Goal: Information Seeking & Learning: Find specific fact

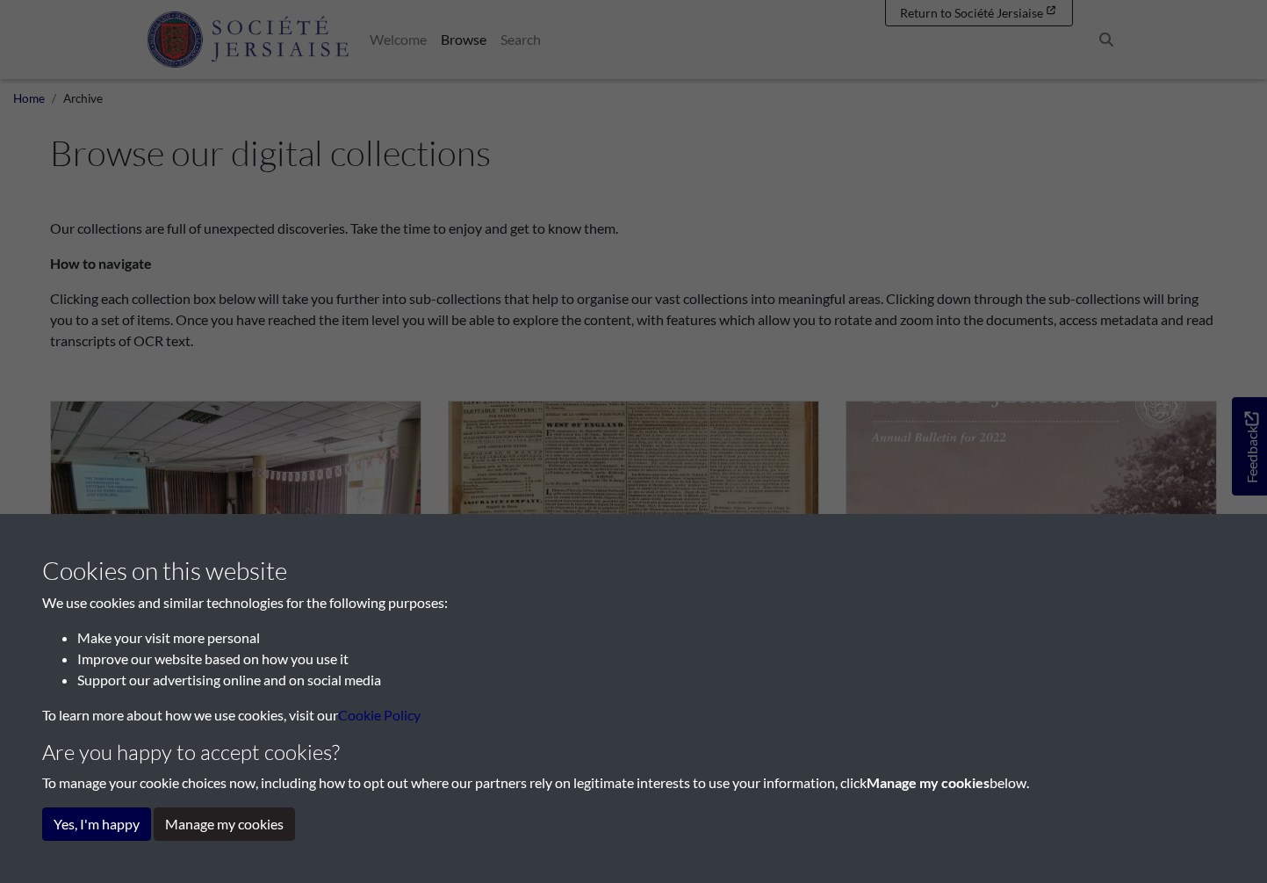
click at [95, 820] on button "Yes, I'm happy" at bounding box center [96, 823] width 109 height 33
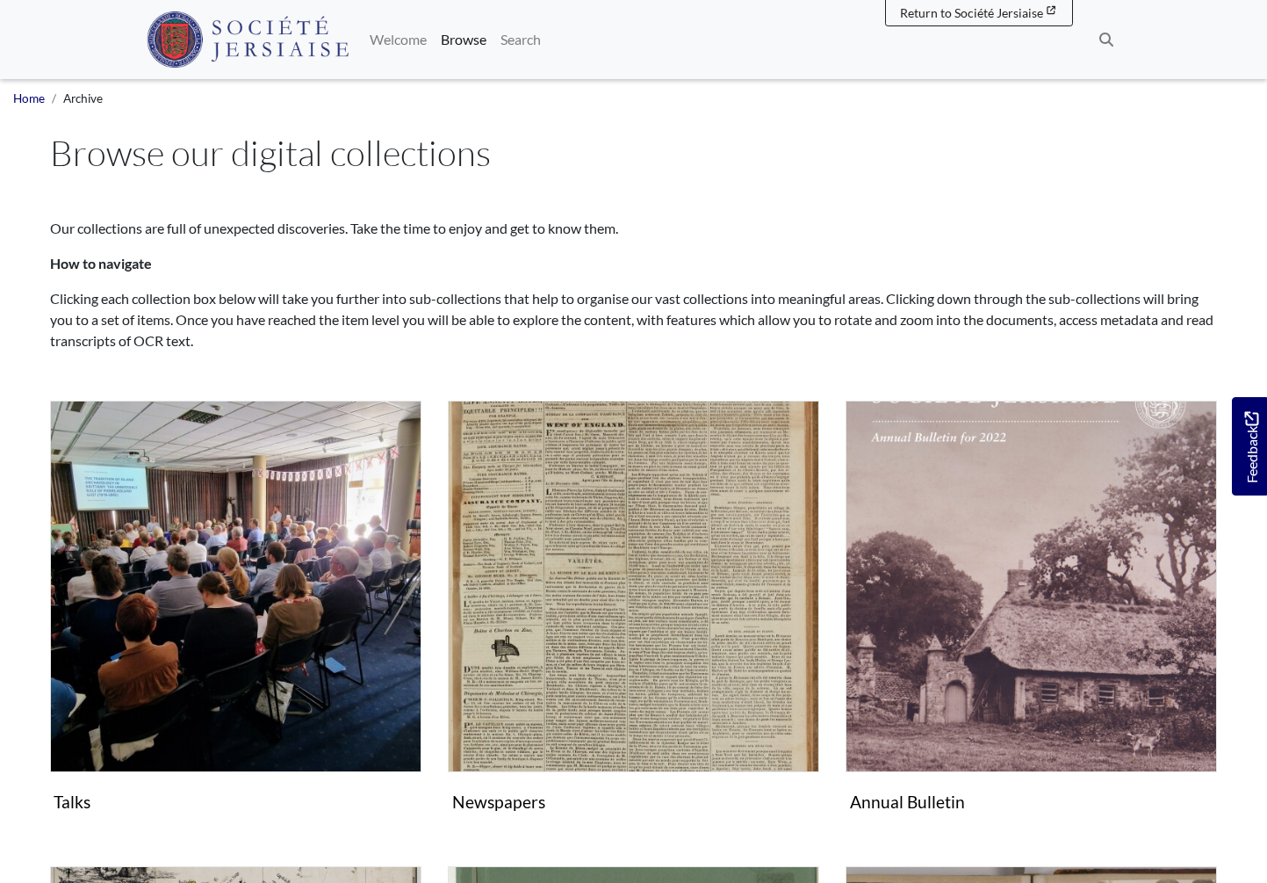
drag, startPoint x: 1103, startPoint y: 46, endPoint x: 1002, endPoint y: 204, distance: 187.6
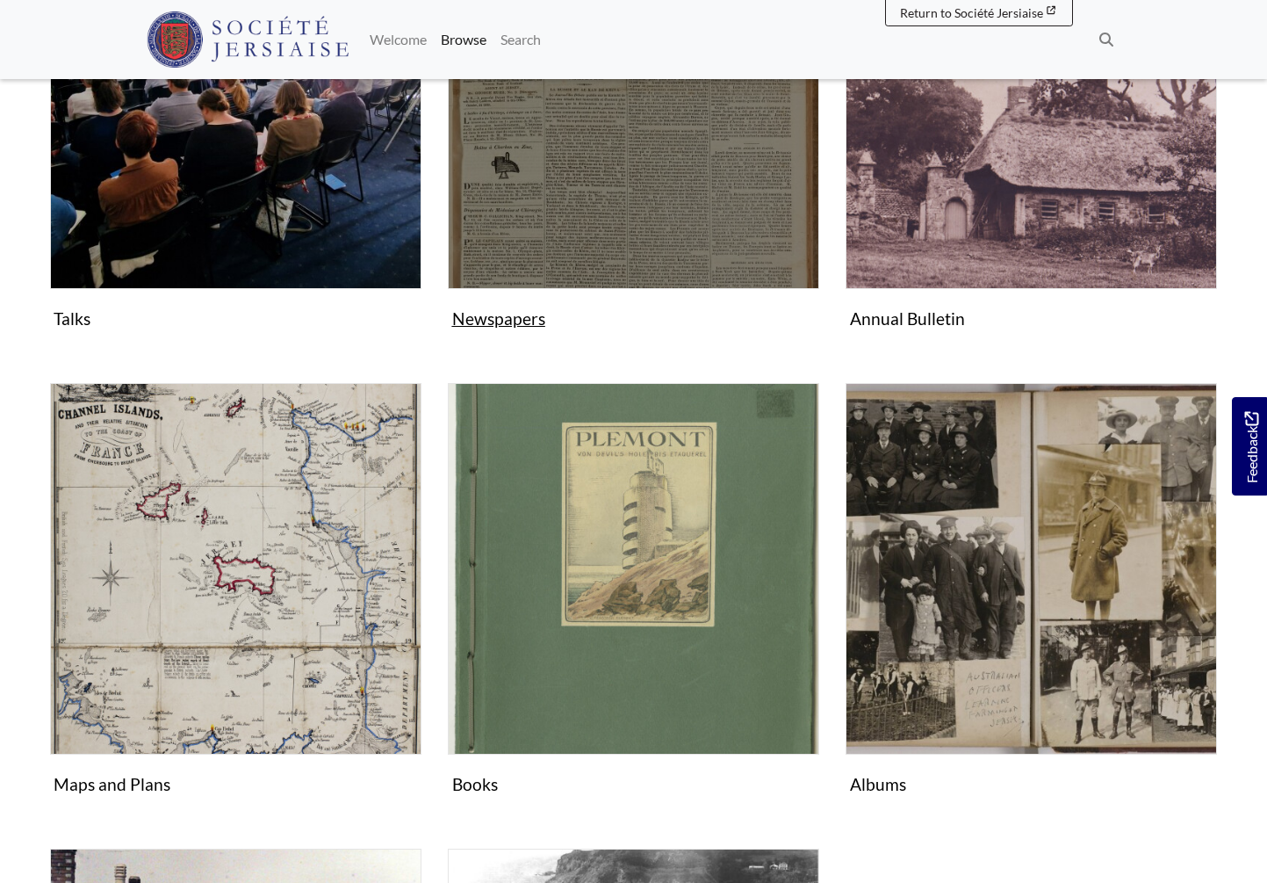
scroll to position [530, 0]
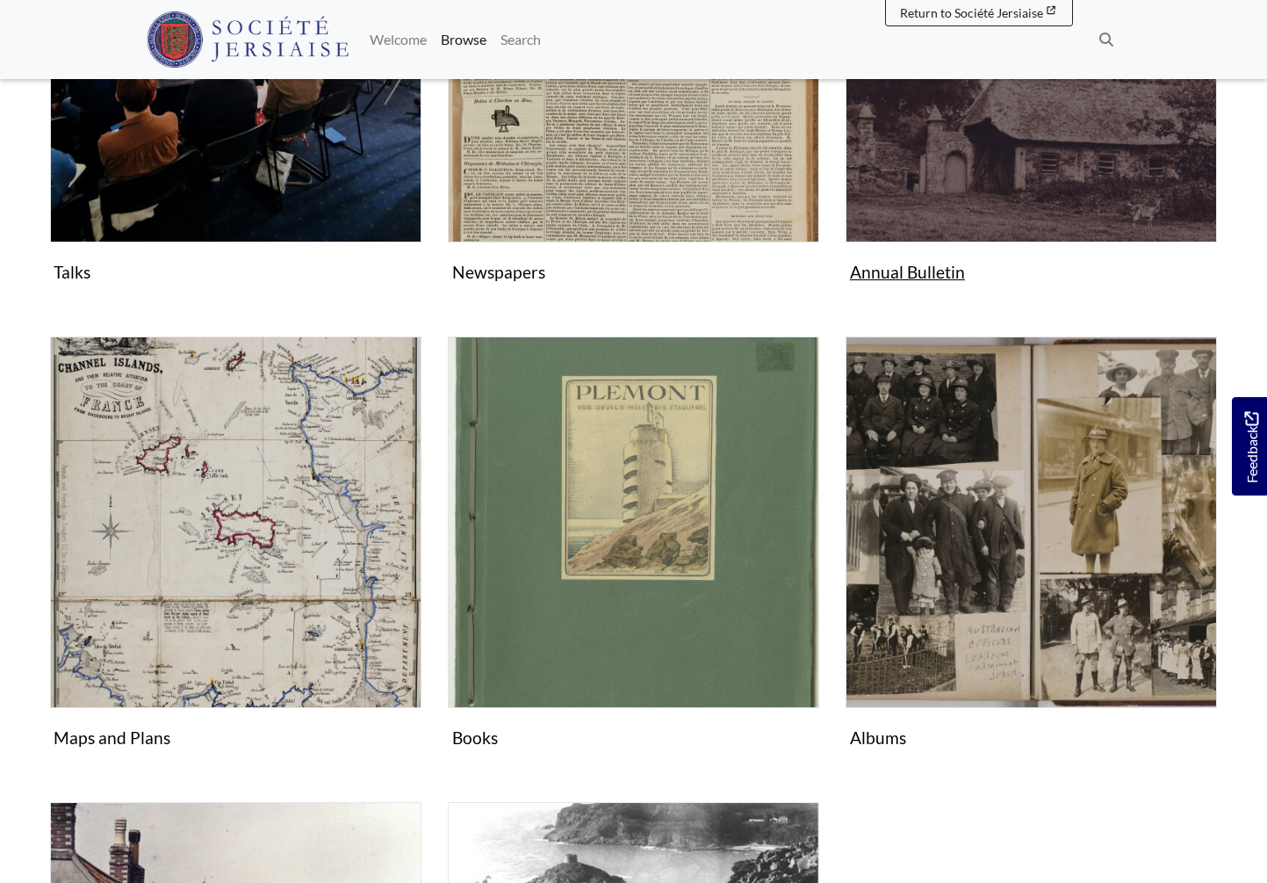
click at [997, 205] on img "Subcollection" at bounding box center [1031, 56] width 371 height 371
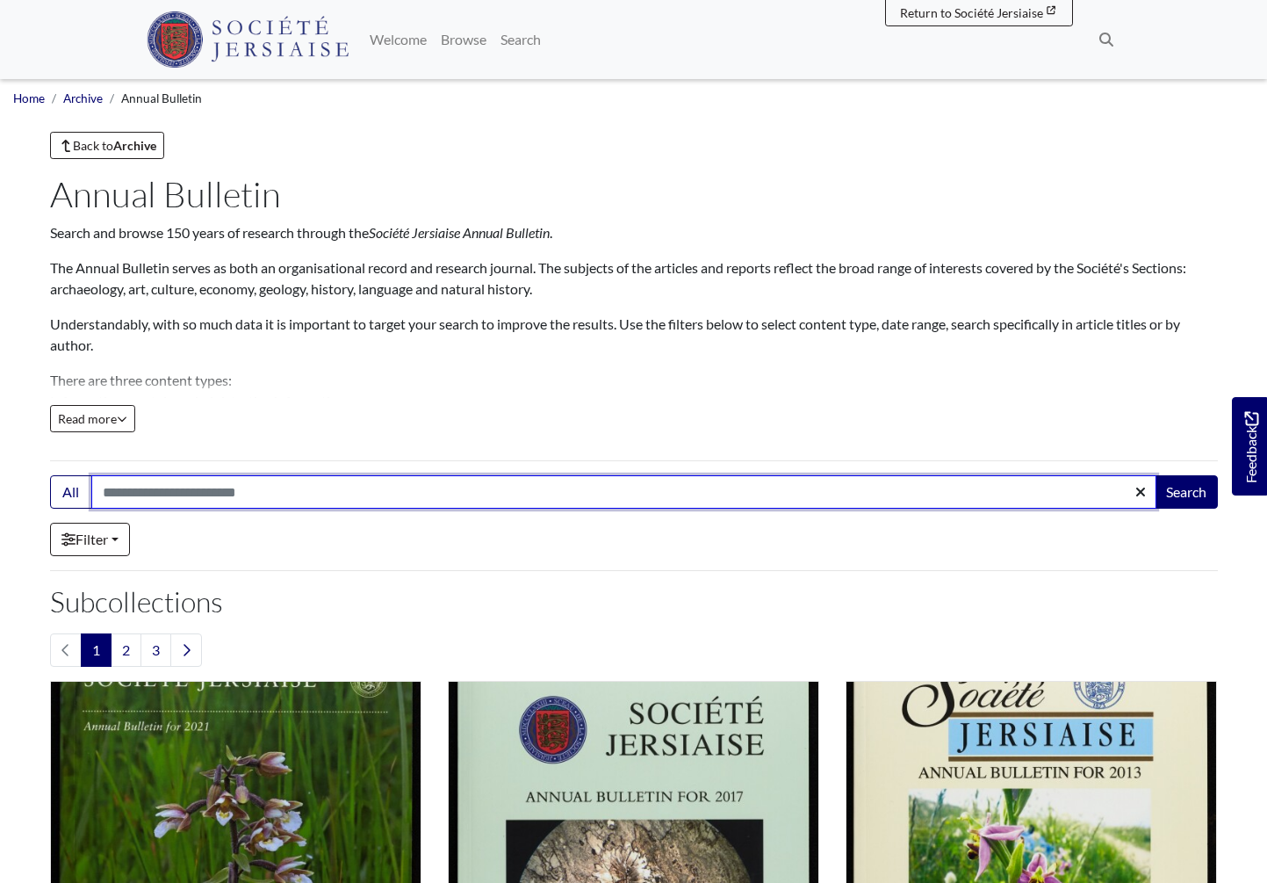
click at [206, 500] on input "Search:" at bounding box center [623, 491] width 1065 height 33
type input "**********"
click at [1185, 493] on button "Search" at bounding box center [1186, 491] width 63 height 33
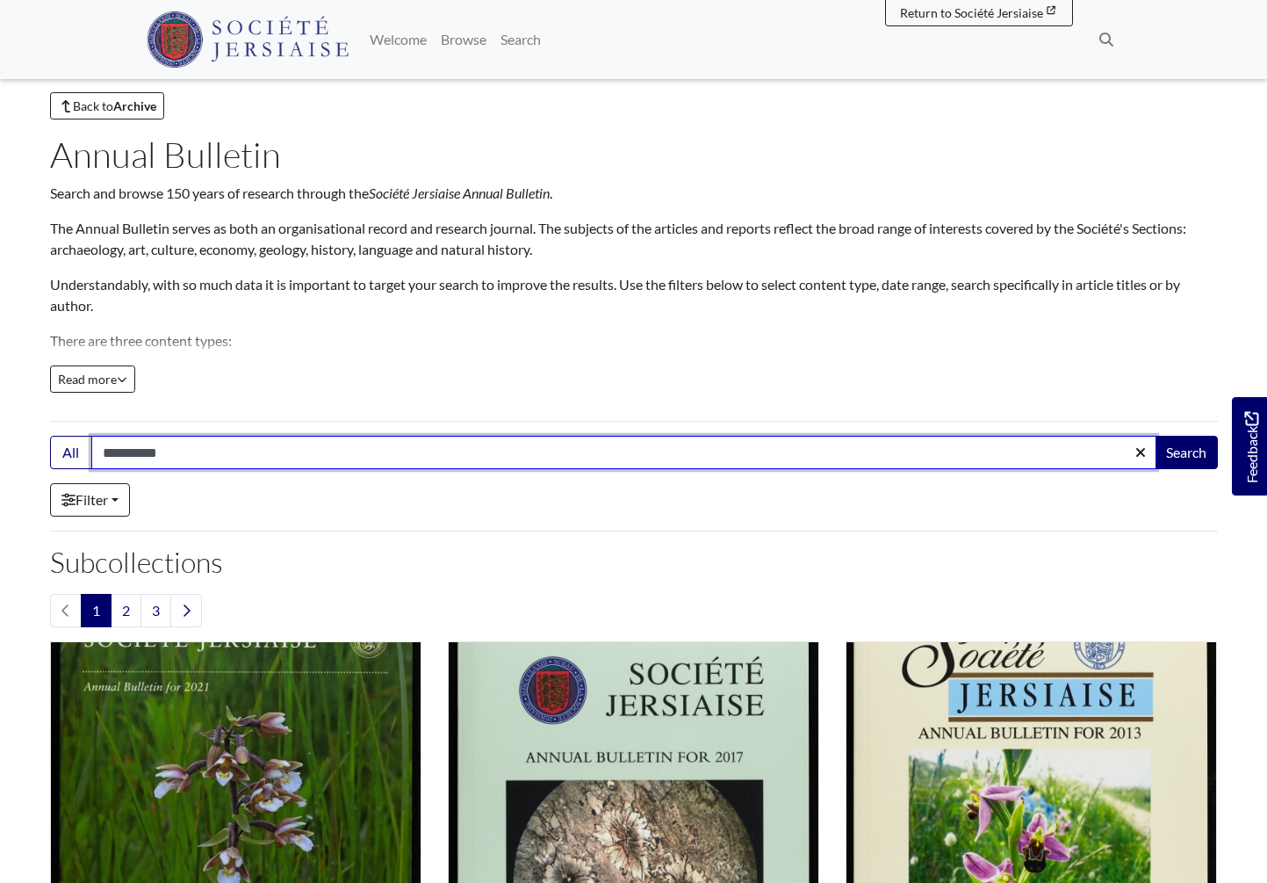
scroll to position [32, 0]
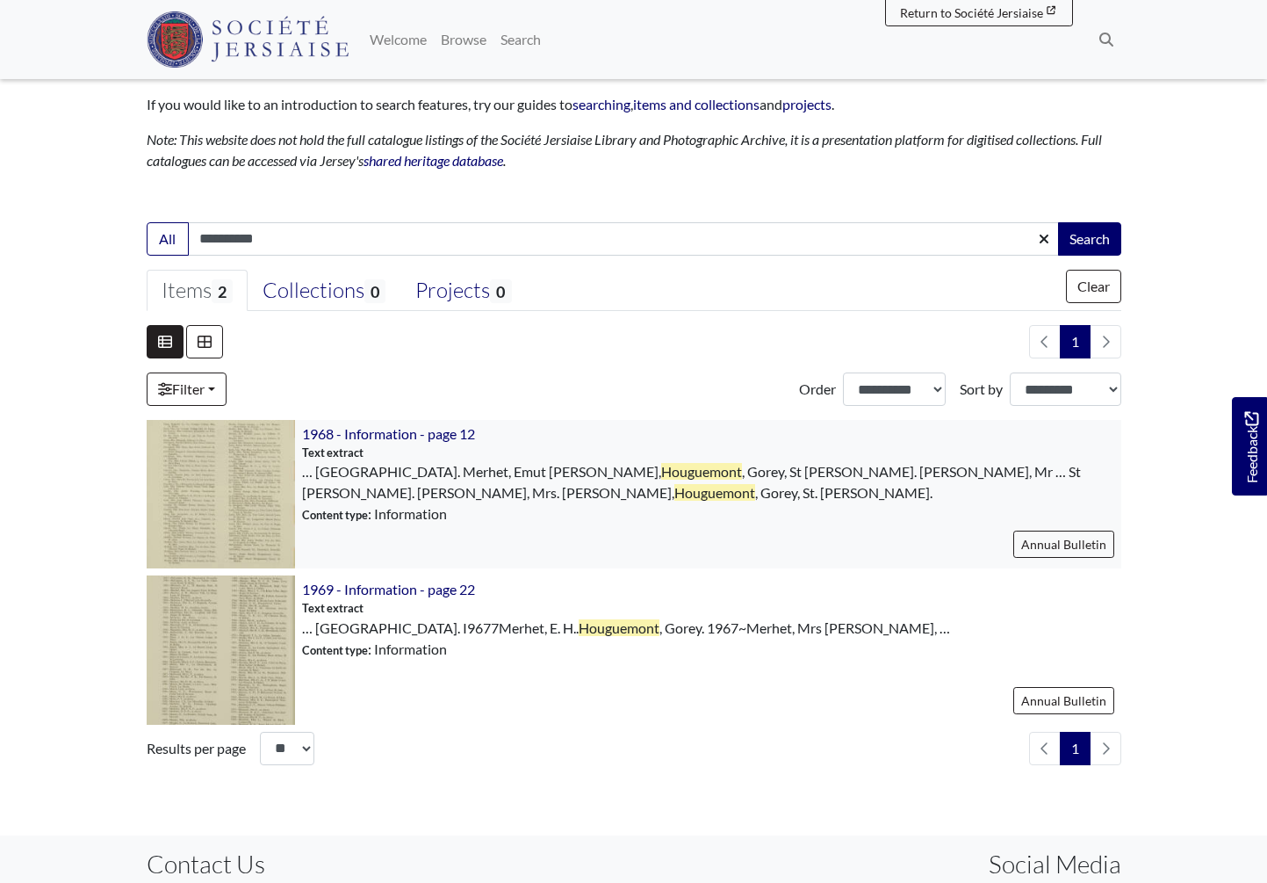
scroll to position [347, 0]
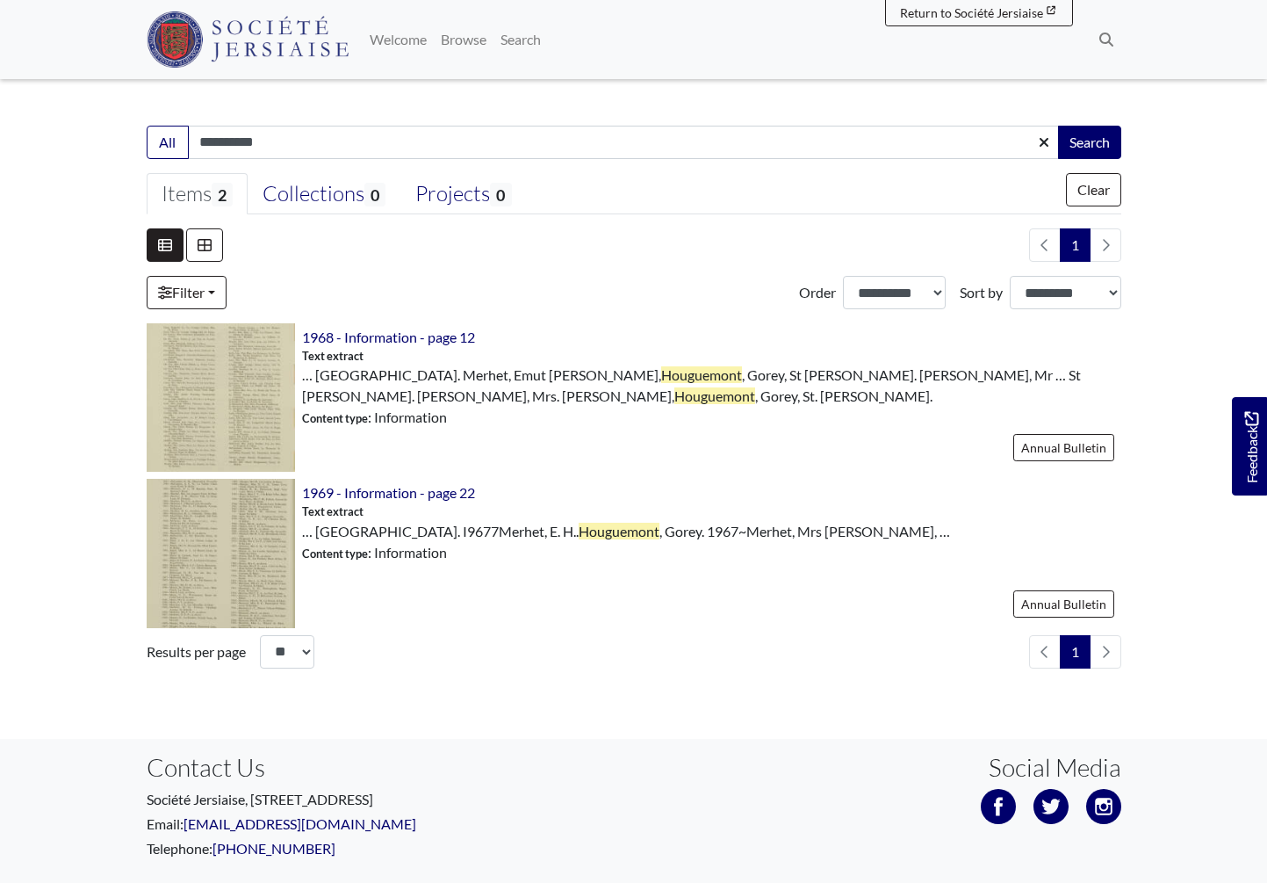
click at [116, 541] on body "Menu" at bounding box center [633, 314] width 1267 height 1322
click at [155, 542] on img at bounding box center [221, 553] width 148 height 148
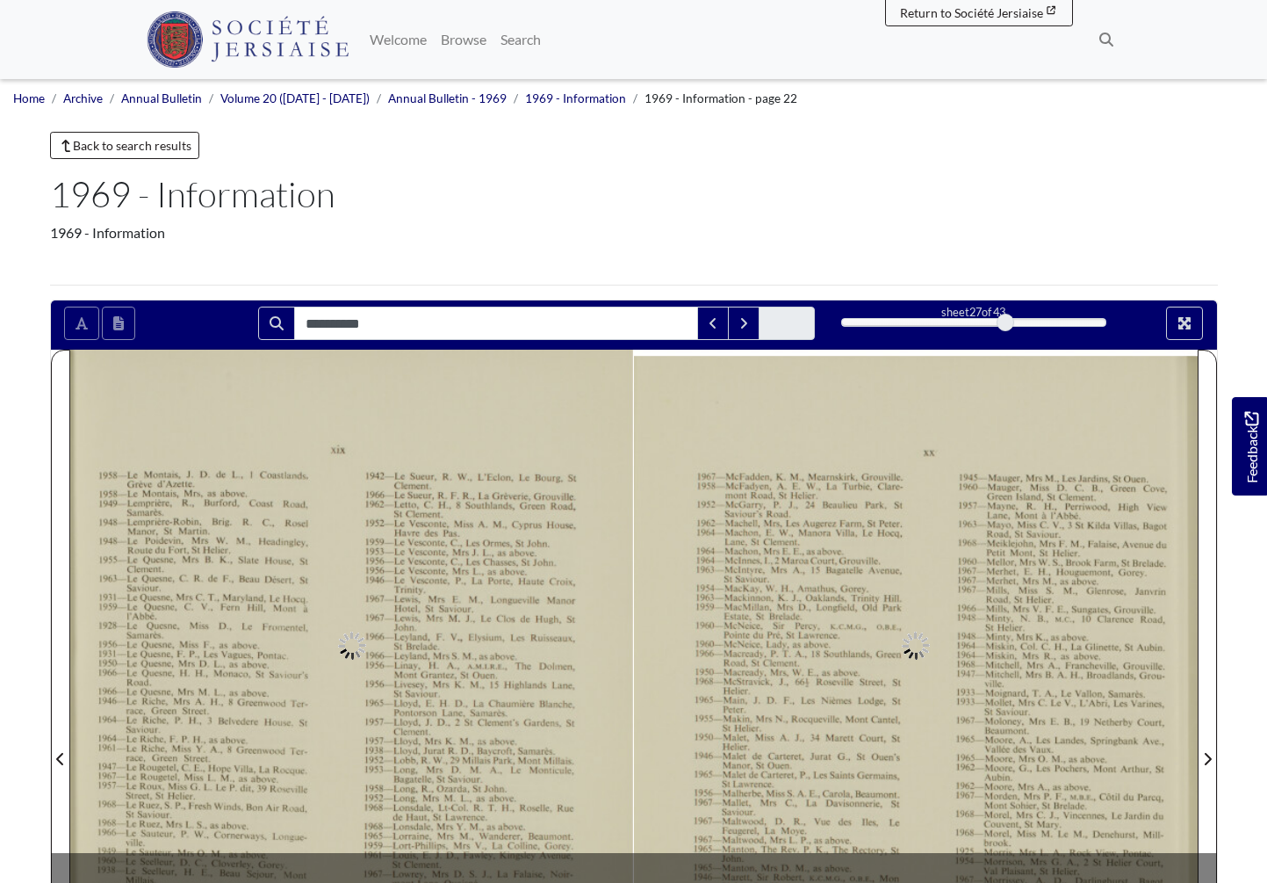
type input "**********"
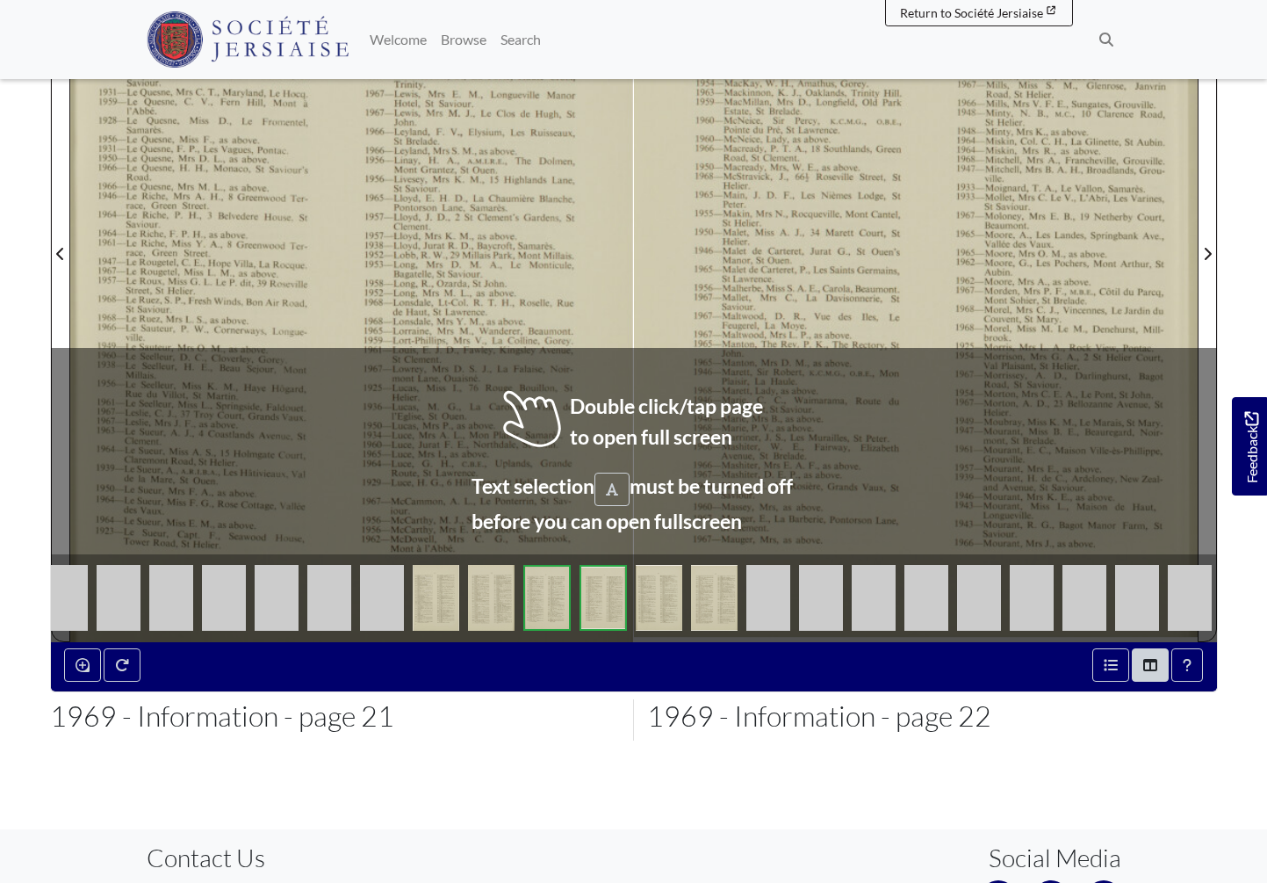
scroll to position [540, 0]
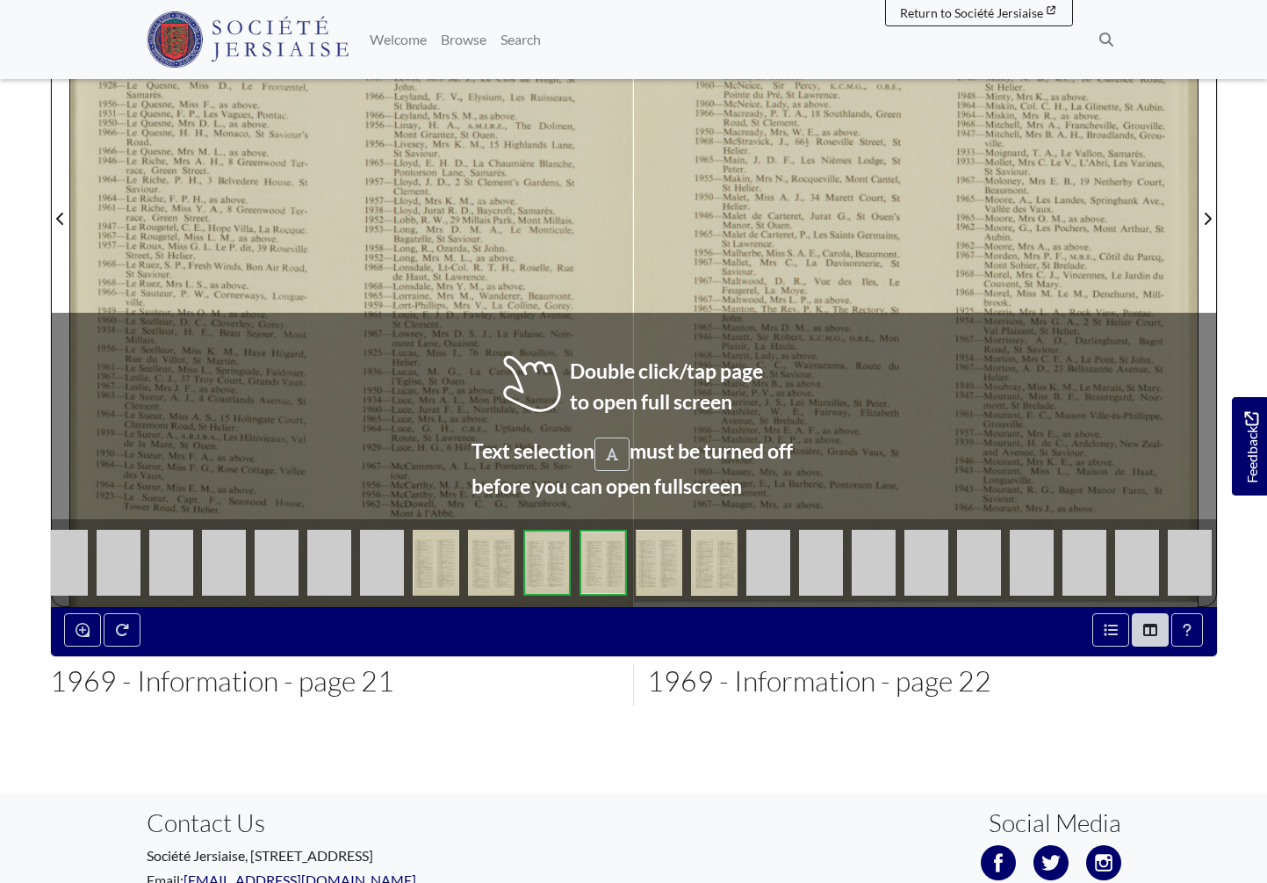
click at [539, 565] on img at bounding box center [546, 563] width 47 height 66
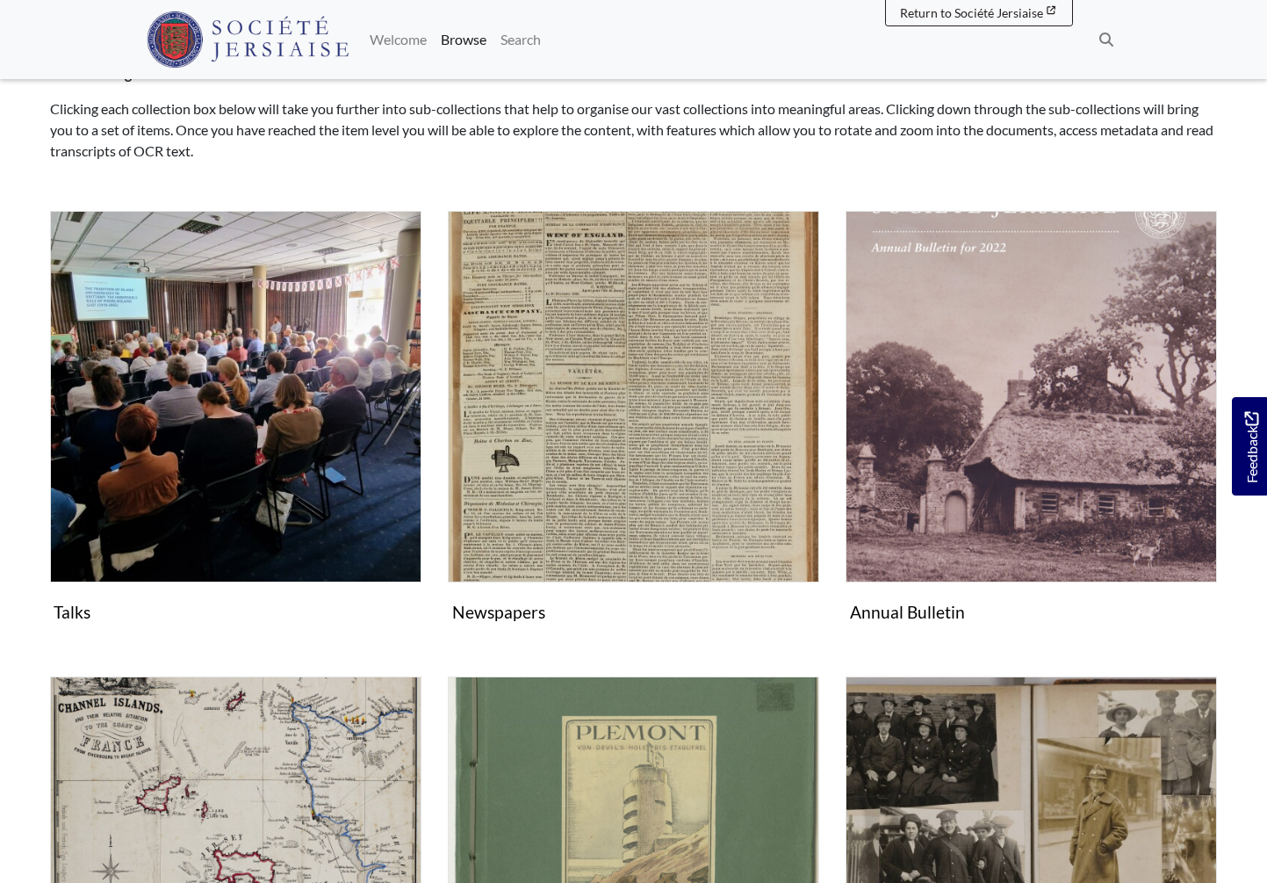
scroll to position [179, 0]
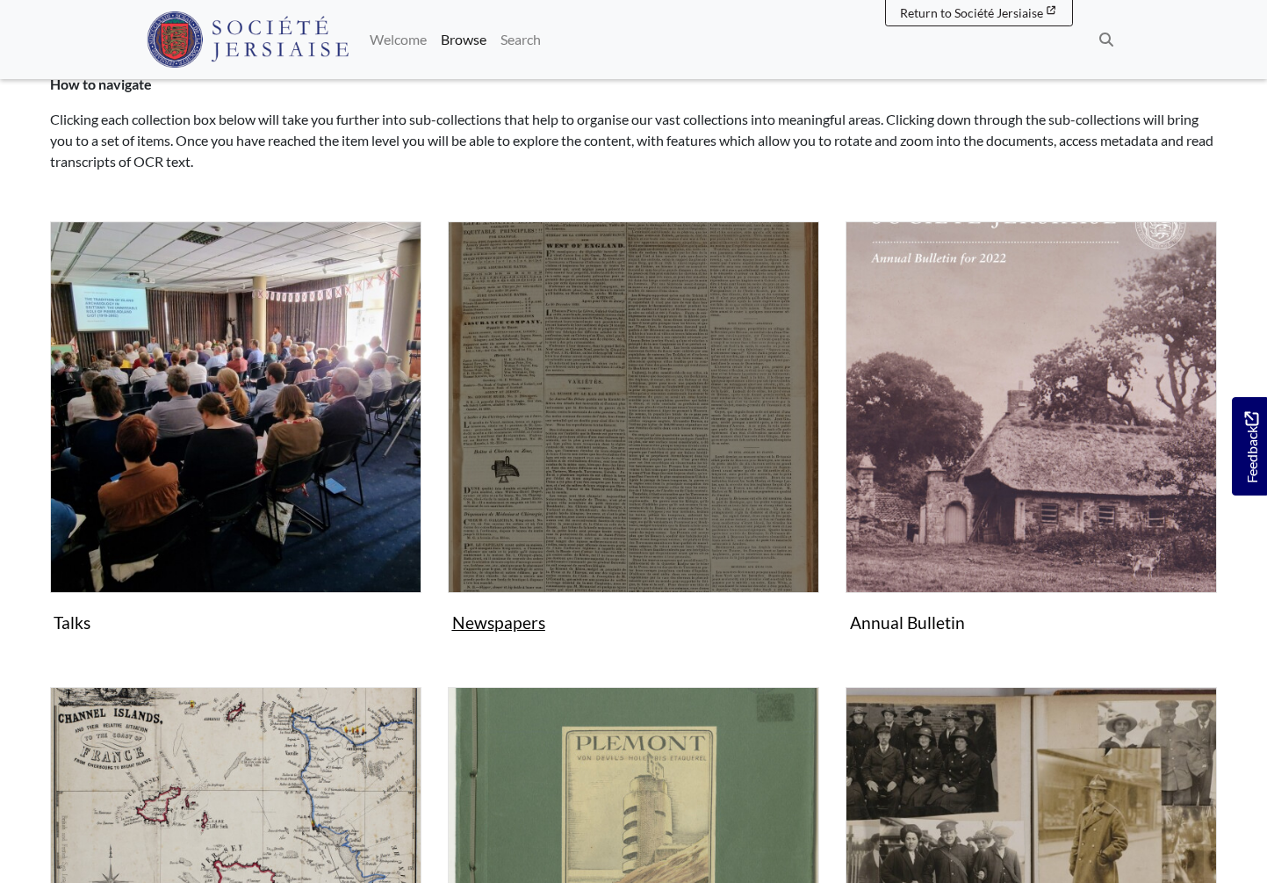
click at [623, 538] on img "Subcollection" at bounding box center [633, 406] width 371 height 371
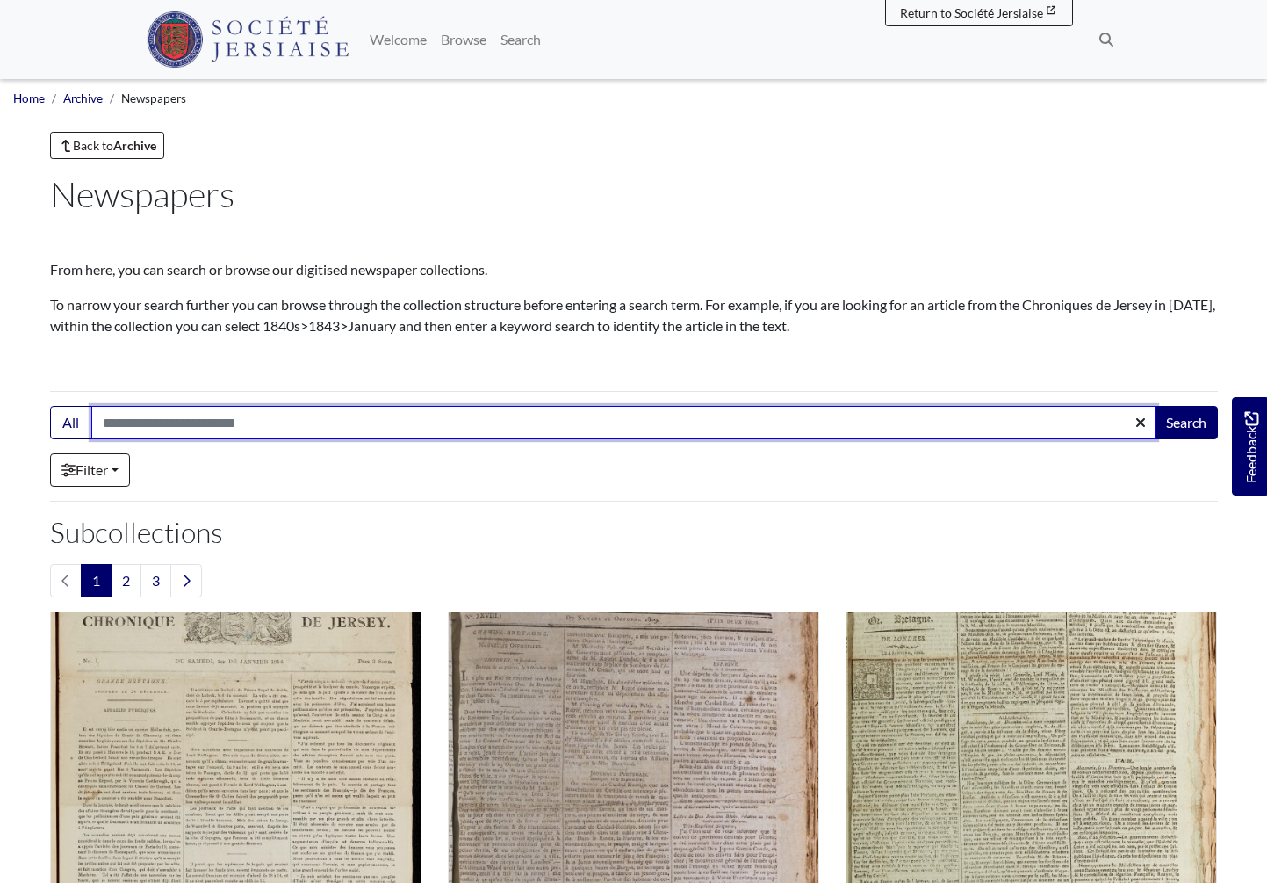
click at [369, 424] on input "Search:" at bounding box center [623, 422] width 1065 height 33
type input "**********"
click at [1185, 423] on button "Search" at bounding box center [1186, 422] width 63 height 33
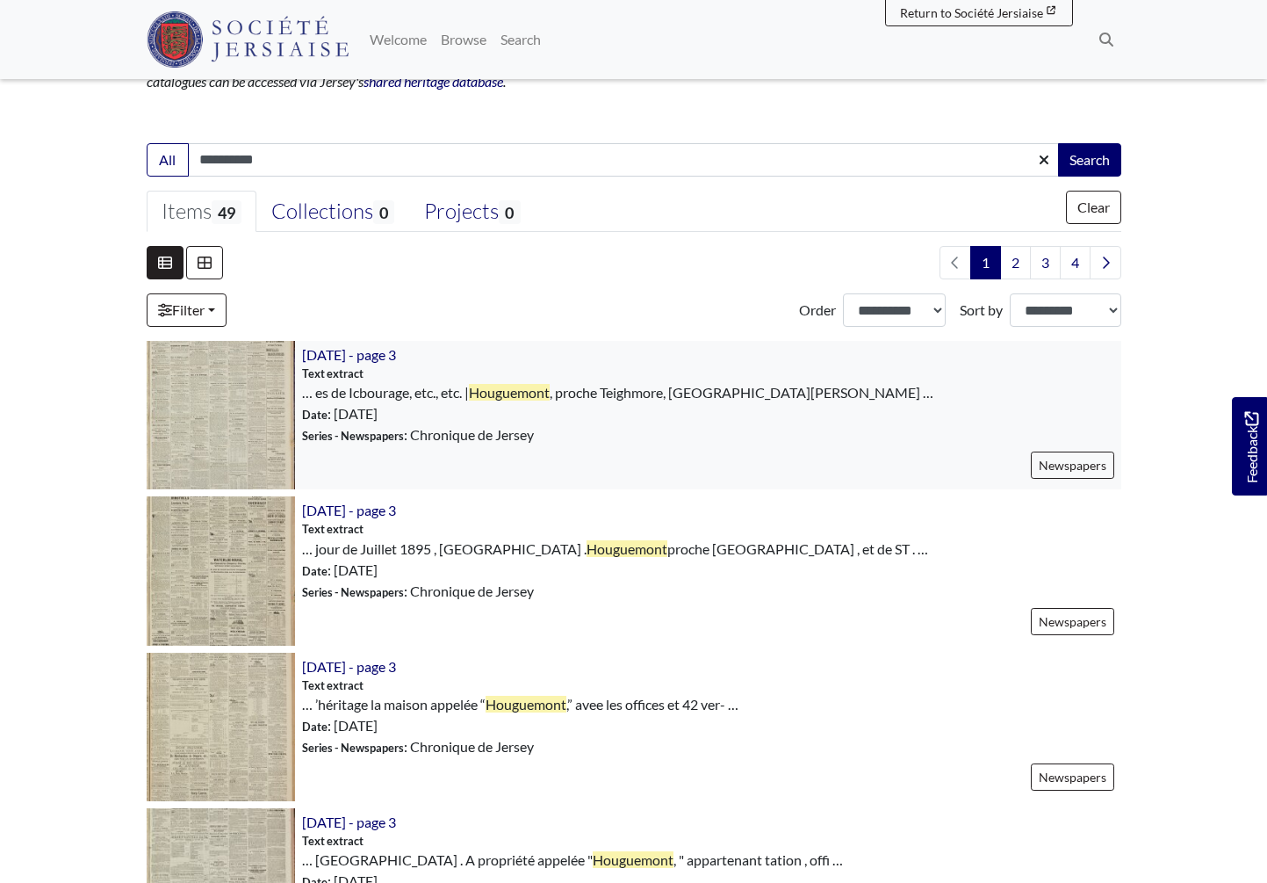
scroll to position [465, 0]
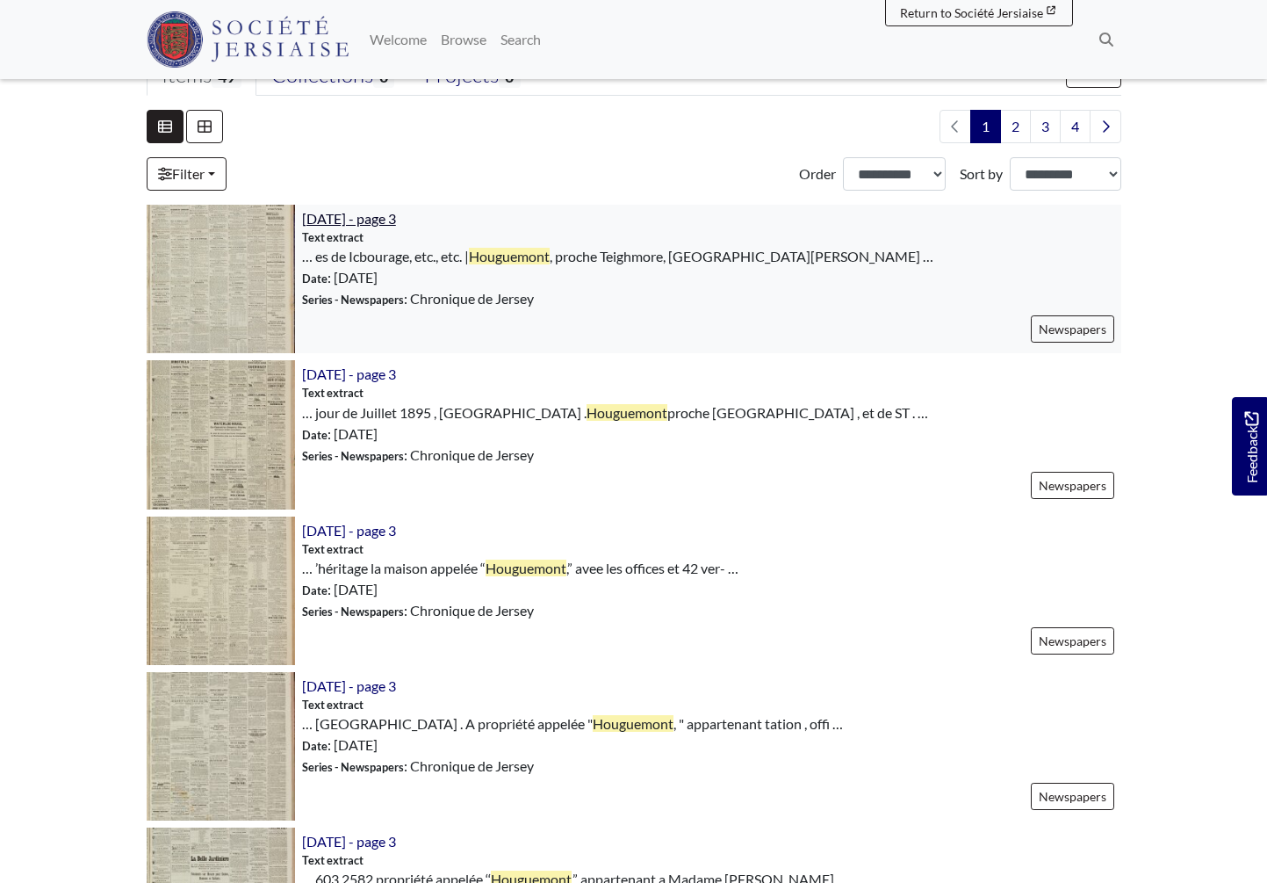
click at [396, 215] on span "23rd October 1895 - page 3" at bounding box center [349, 218] width 94 height 17
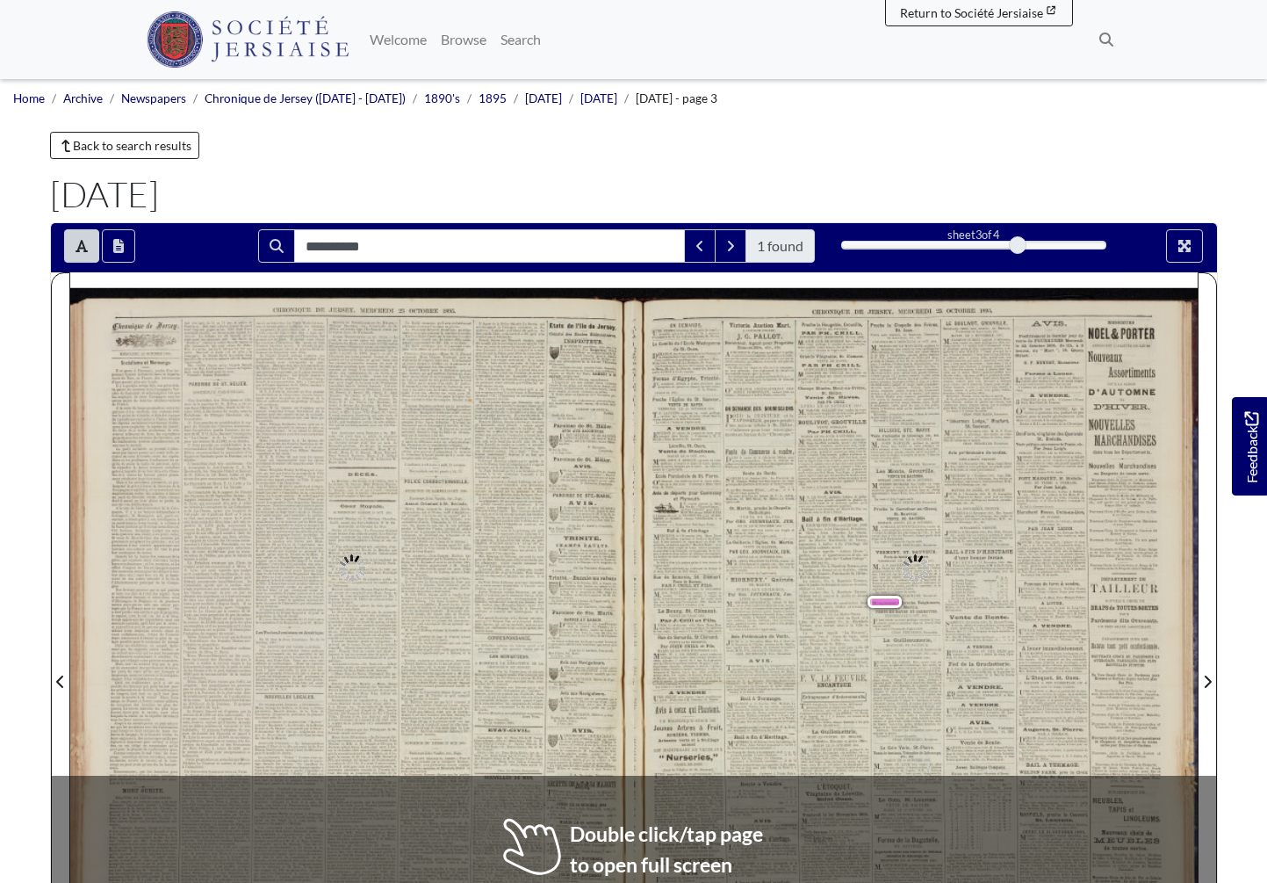
type input "**********"
click at [907, 761] on div "——__ ON Victoria DEMANDE, la- d’environ 30 vergées de terre NE FERME 2, CHURCH …" at bounding box center [916, 678] width 564 height 782
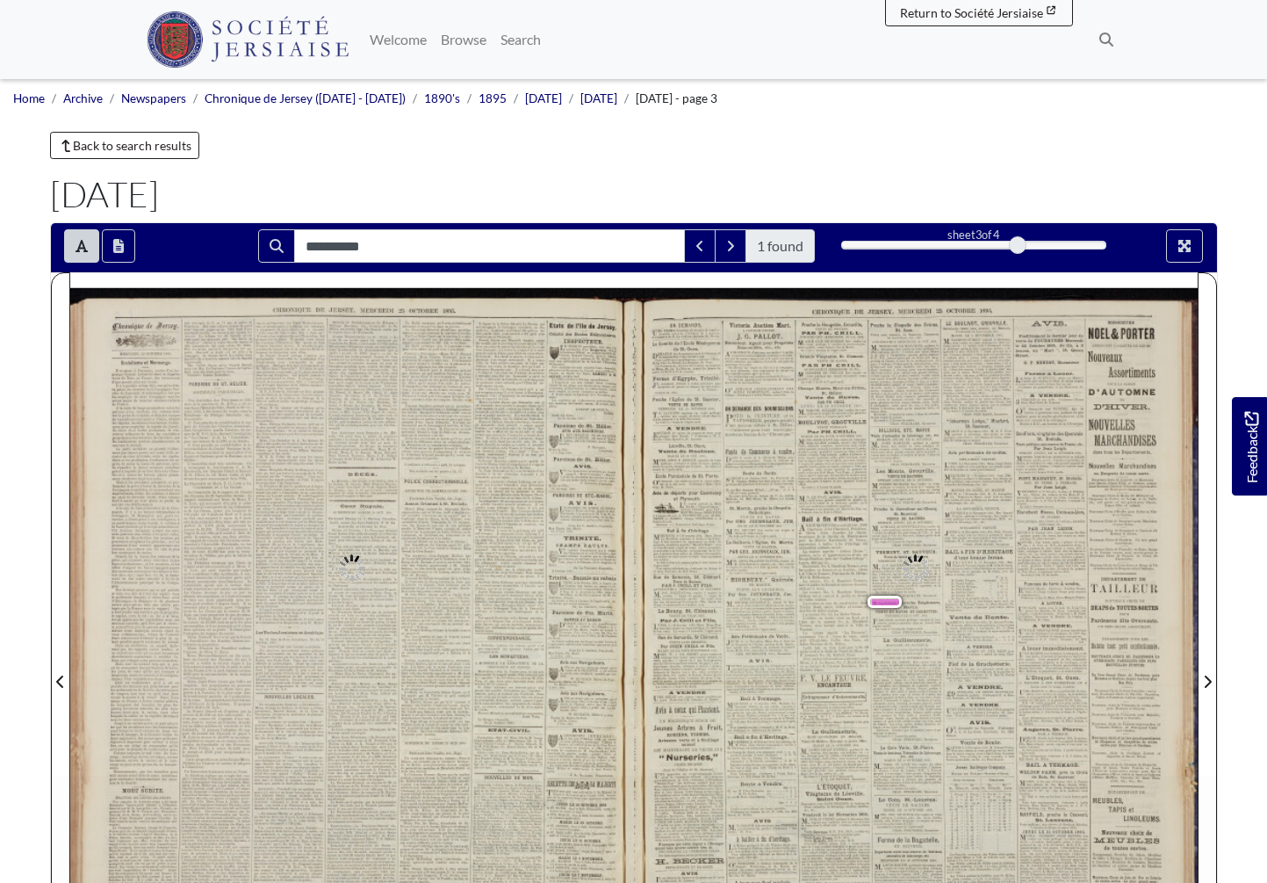
click at [907, 761] on div "——__ ON Victoria DEMANDE, la- d’environ 30 vergées de terre NE FERME 2, CHURCH …" at bounding box center [916, 678] width 564 height 782
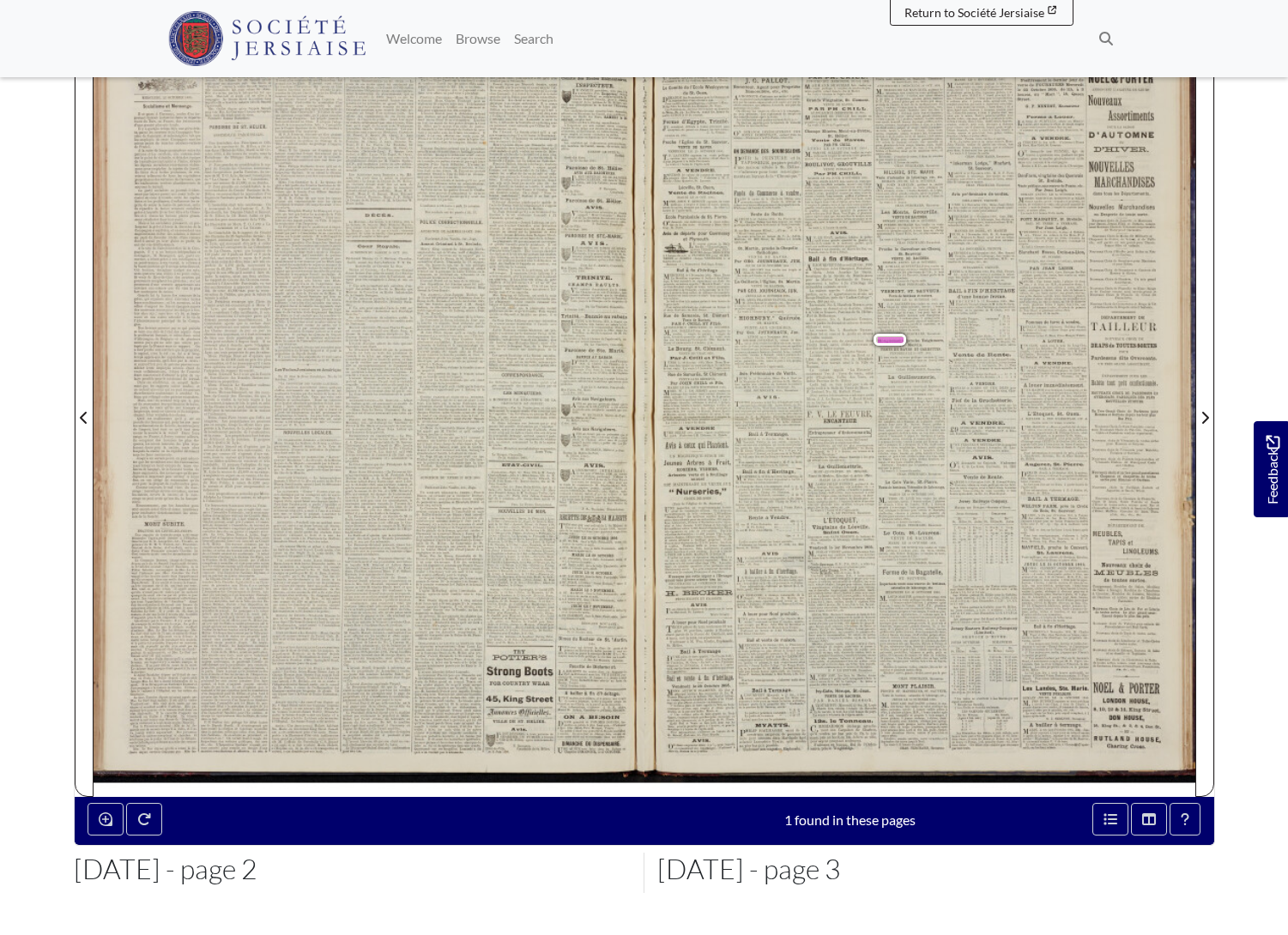
scroll to position [243, 0]
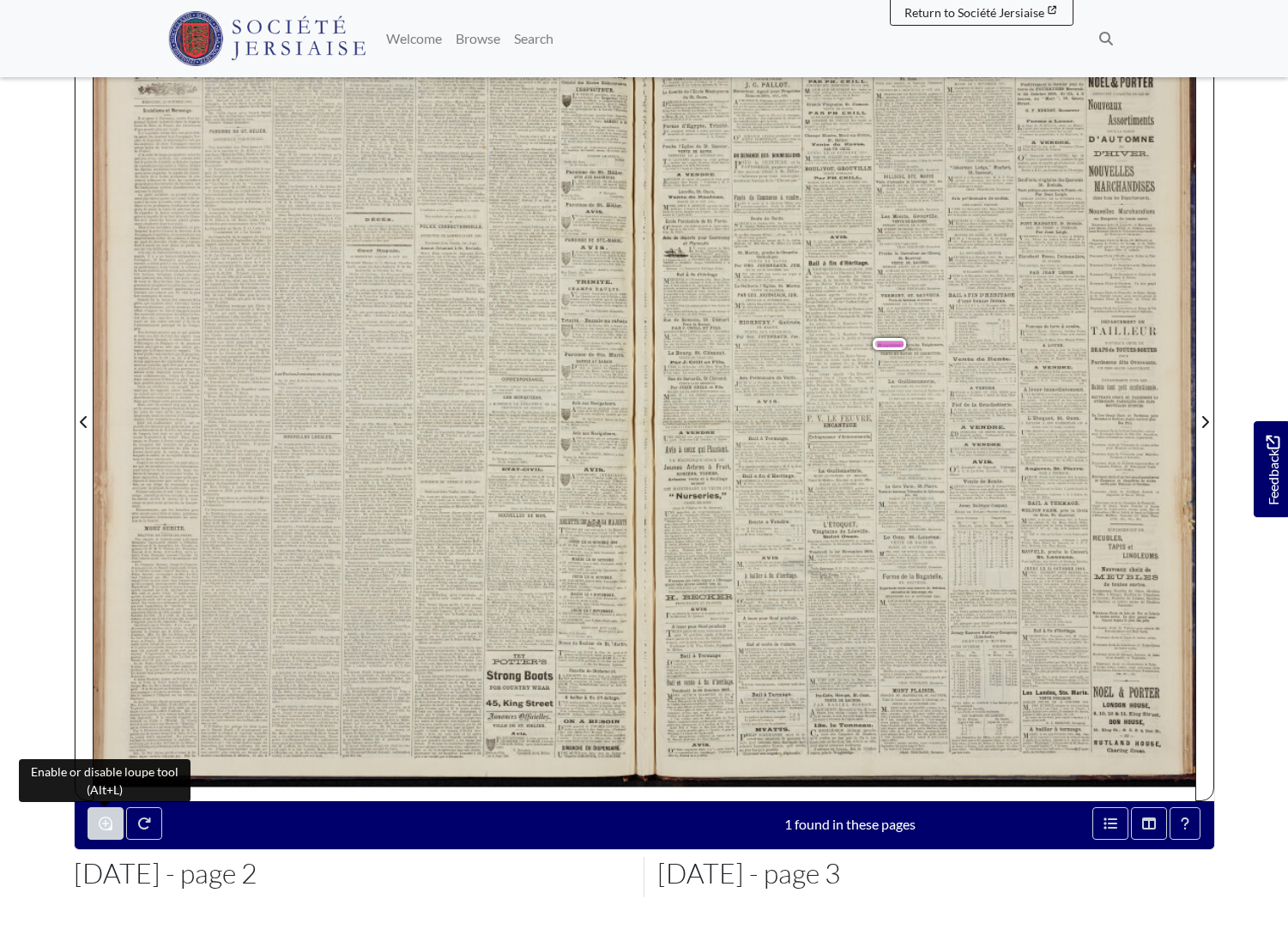
click at [100, 824] on icon "Enable or disable loupe tool (Alt+L)" at bounding box center [106, 824] width 14 height 14
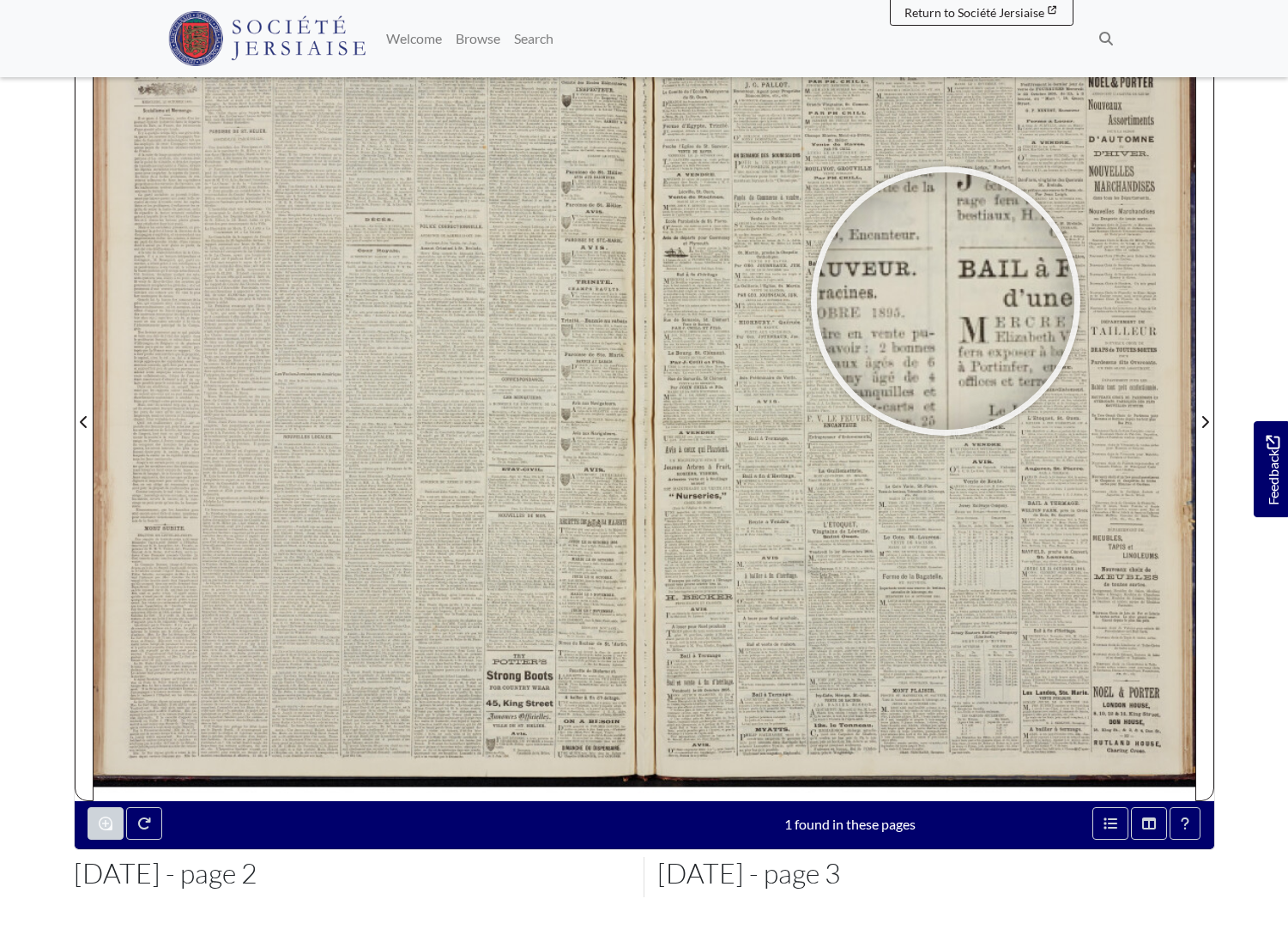
click at [946, 302] on div at bounding box center [945, 301] width 257 height 257
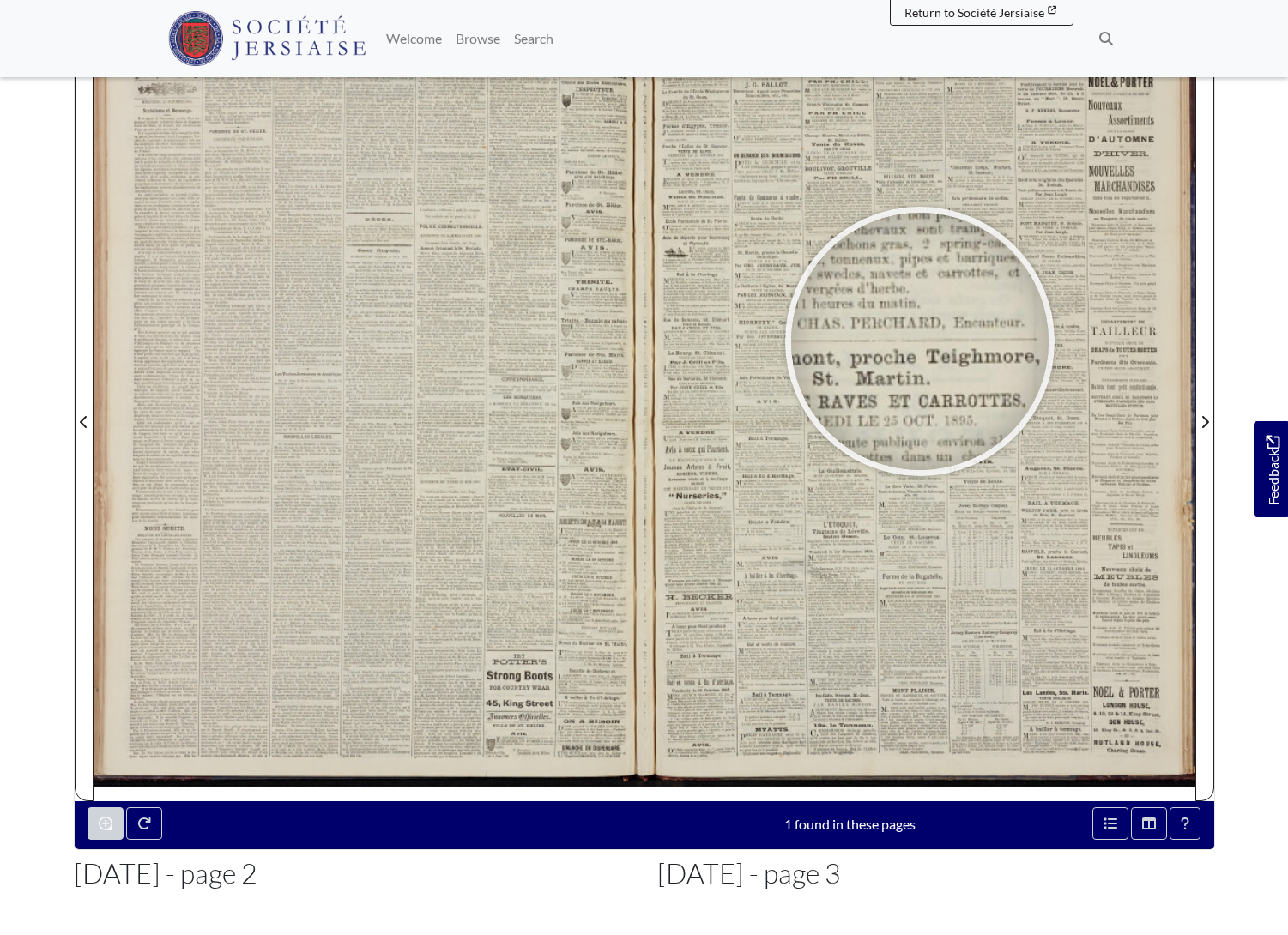
drag, startPoint x: 946, startPoint y: 302, endPoint x: 920, endPoint y: 342, distance: 47.7
click at [920, 342] on div at bounding box center [920, 341] width 257 height 257
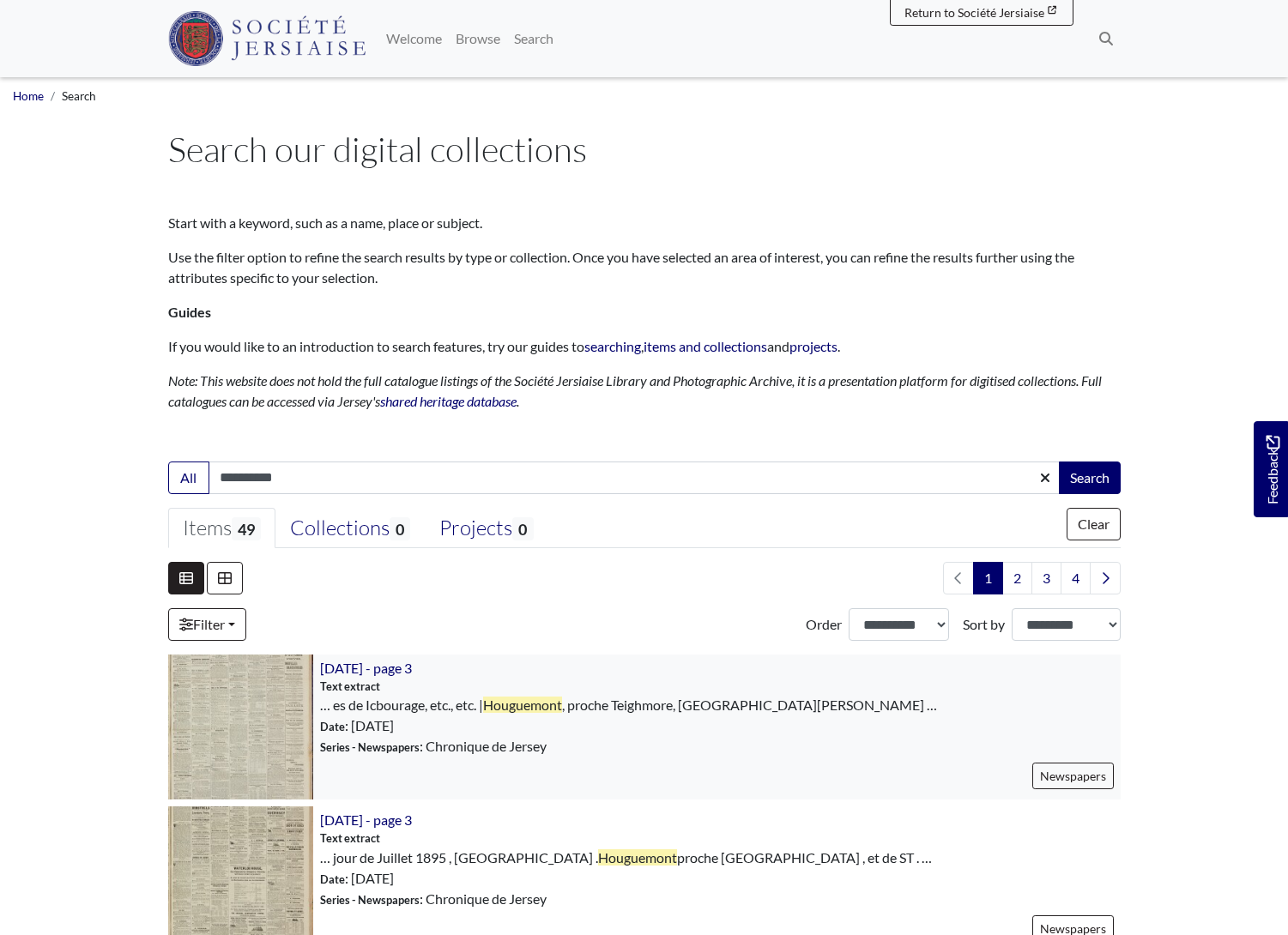
scroll to position [454, 0]
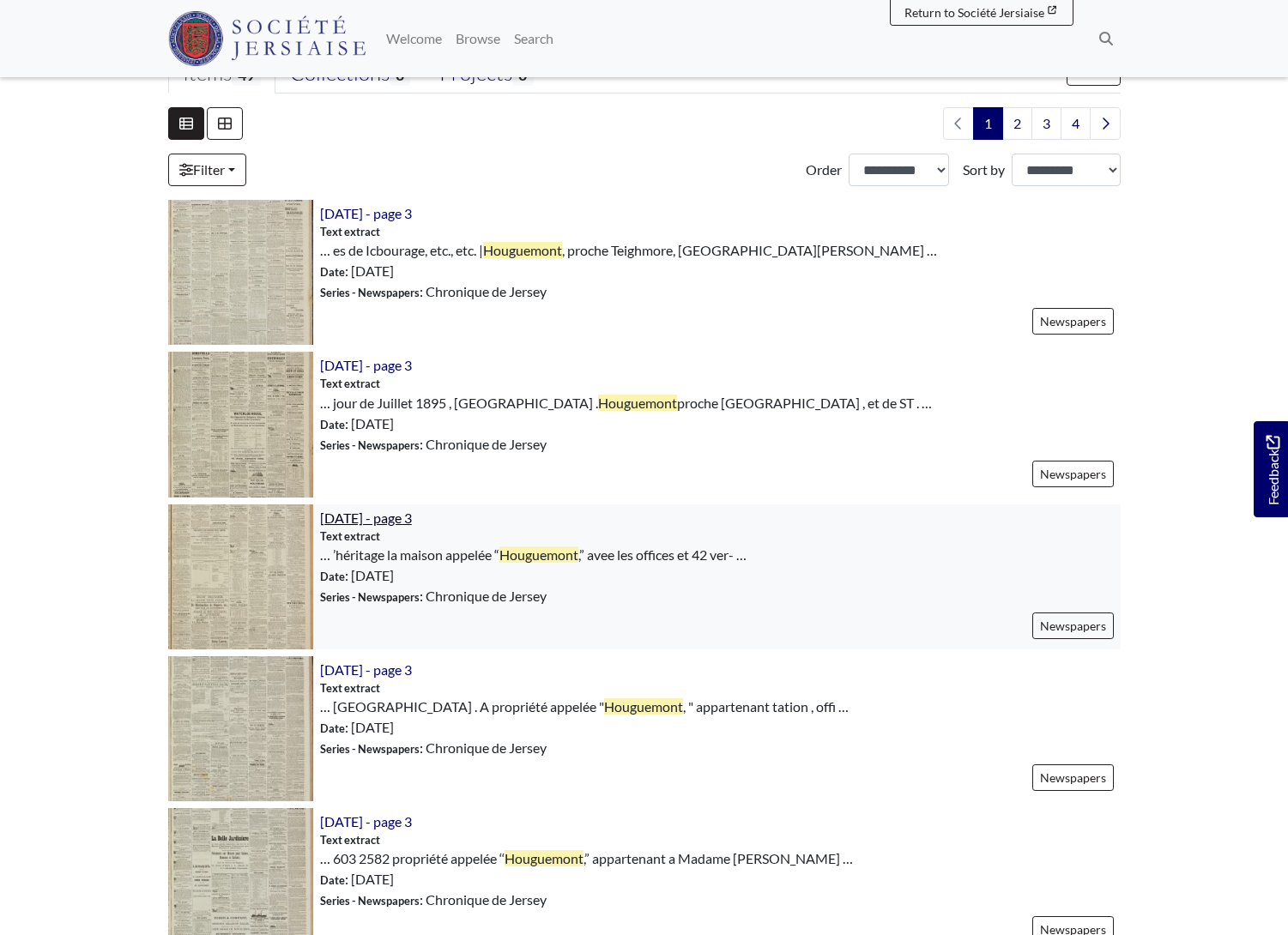
click at [346, 519] on span "[DATE] - page 3" at bounding box center [366, 518] width 92 height 17
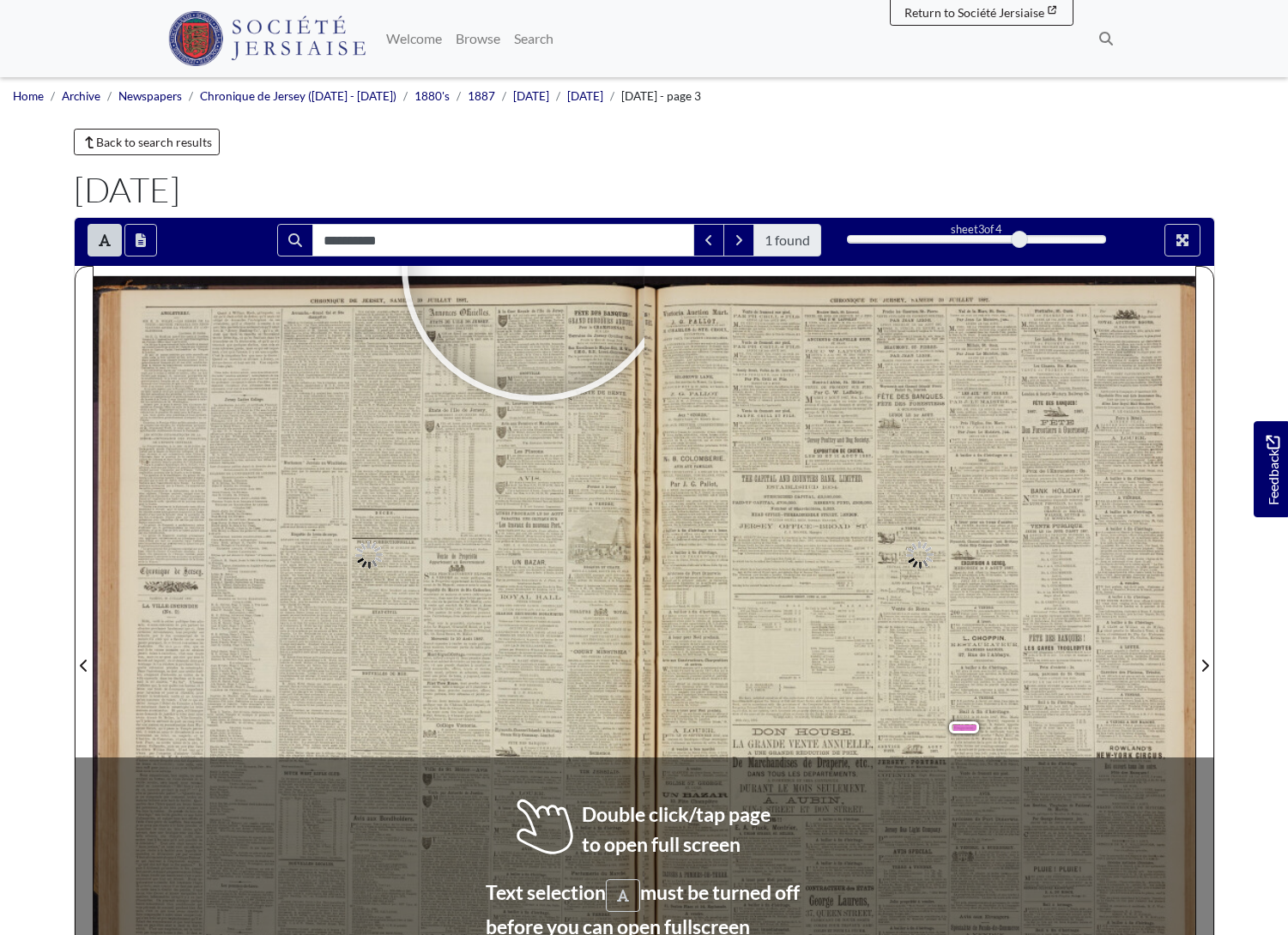
type input "**********"
drag, startPoint x: 537, startPoint y: 268, endPoint x: 890, endPoint y: 333, distance: 358.9
click at [536, 269] on div at bounding box center [536, 266] width 257 height 257
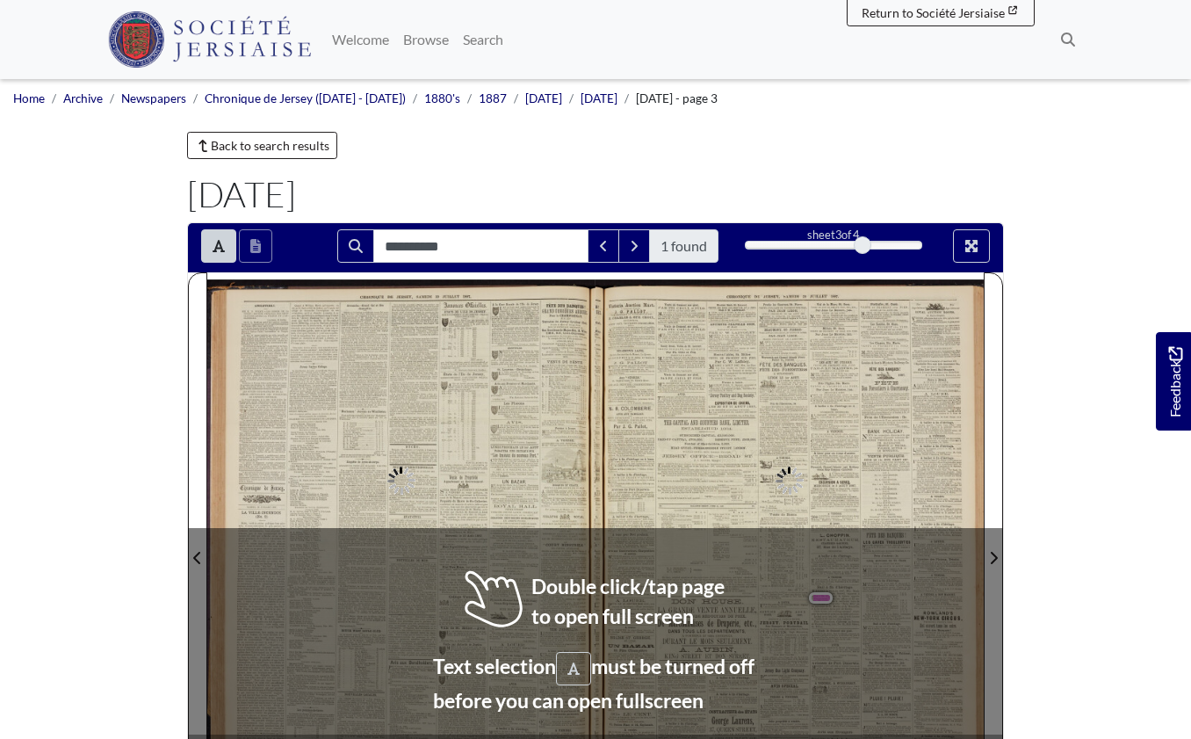
type input "**********"
